Goal: Information Seeking & Learning: Find contact information

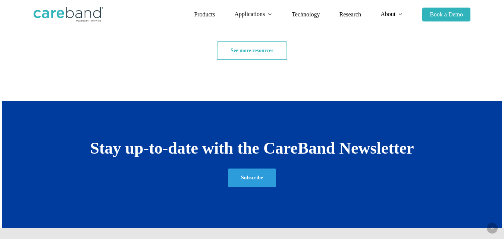
scroll to position [1368, 0]
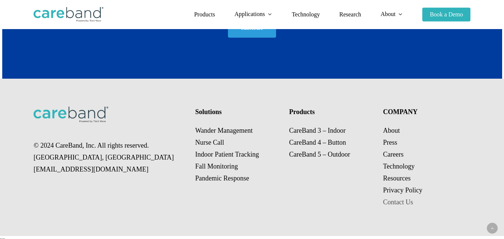
click at [401, 206] on link "Contact Us" at bounding box center [398, 201] width 30 height 7
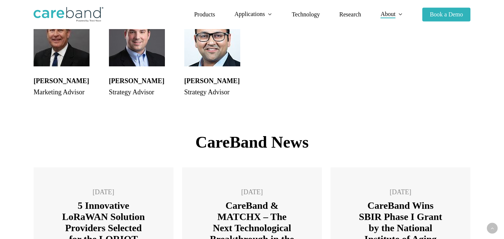
scroll to position [1121, 0]
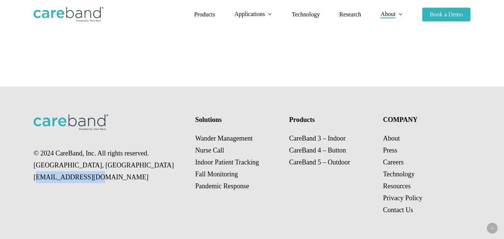
drag, startPoint x: 93, startPoint y: 173, endPoint x: 29, endPoint y: 172, distance: 63.8
click at [29, 172] on div "© 2024 CareBand, Inc. All rights reserved. [GEOGRAPHIC_DATA], [GEOGRAPHIC_DATA]…" at bounding box center [252, 165] width 504 height 157
copy p "[EMAIL_ADDRESS][DOMAIN_NAME]"
